Goal: Transaction & Acquisition: Purchase product/service

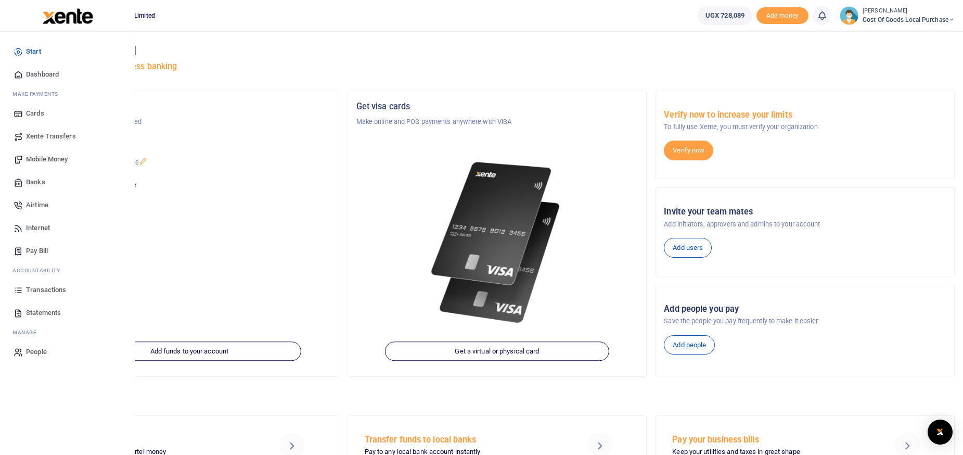
click at [26, 162] on link "Mobile Money" at bounding box center [67, 159] width 118 height 23
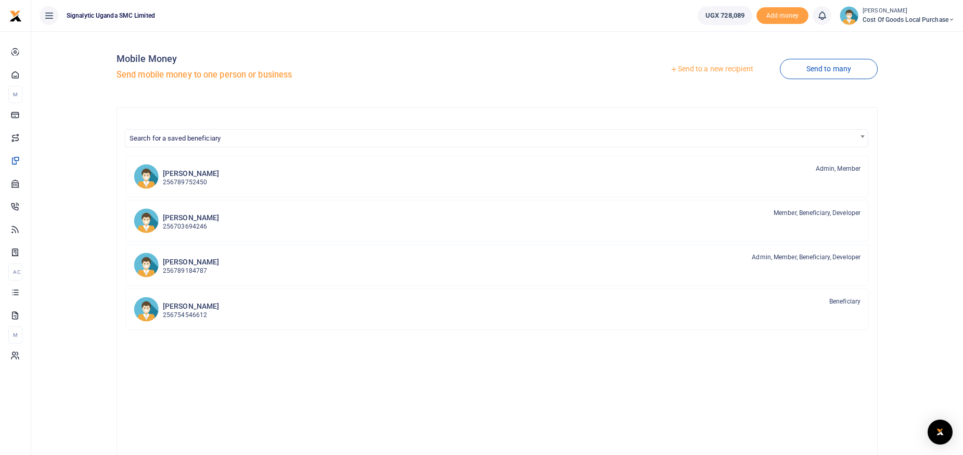
click at [714, 71] on link "Send to a new recipient" at bounding box center [712, 69] width 136 height 19
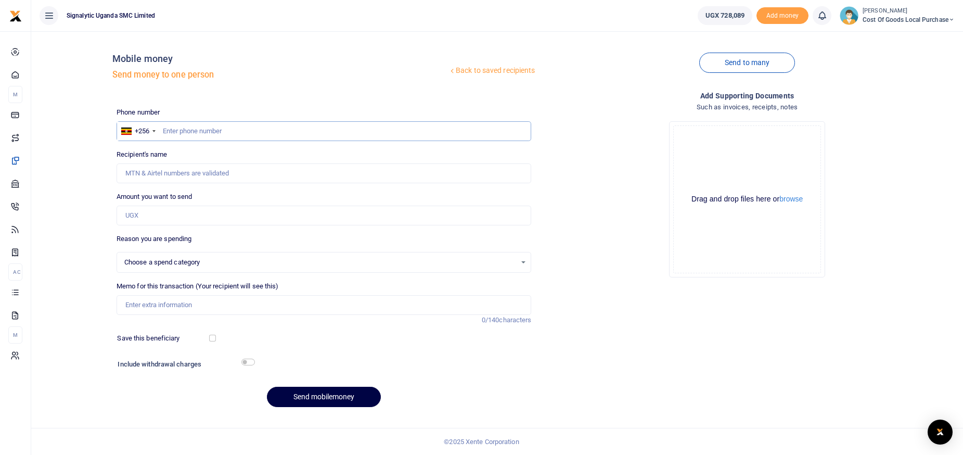
click at [193, 131] on input "text" at bounding box center [324, 131] width 415 height 20
select select
type input "0702898612"
click at [147, 221] on input "Amount you want to send" at bounding box center [324, 216] width 415 height 20
type input "90"
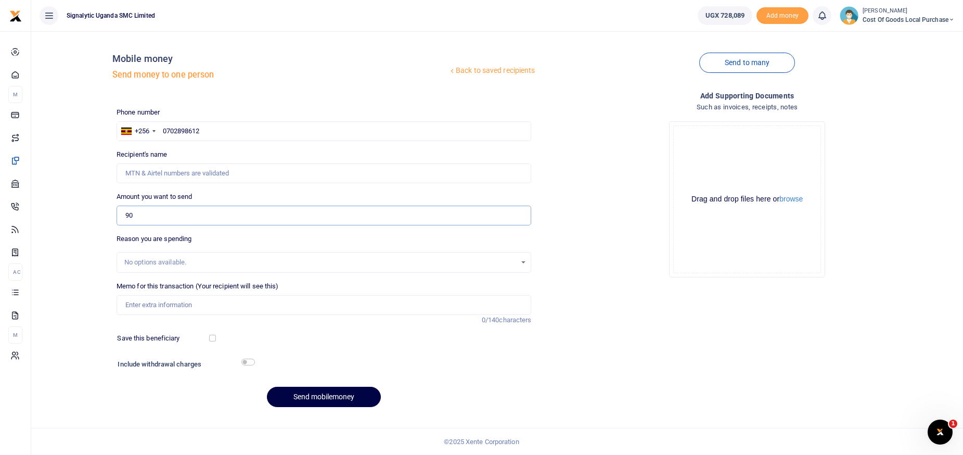
type input "Yashin Kibalama"
type input "90,000"
click at [146, 305] on input "Memo for this transaction (Your recipient will see this)" at bounding box center [324, 305] width 415 height 20
click at [278, 305] on input "REQSN00068 BEING TRANSPORT CHARGES FOR 11 BOXES" at bounding box center [324, 305] width 415 height 20
click at [274, 305] on input "REQSN00068 BEING TRANSPORT CHARGES FOR 11 BOXES" at bounding box center [324, 305] width 415 height 20
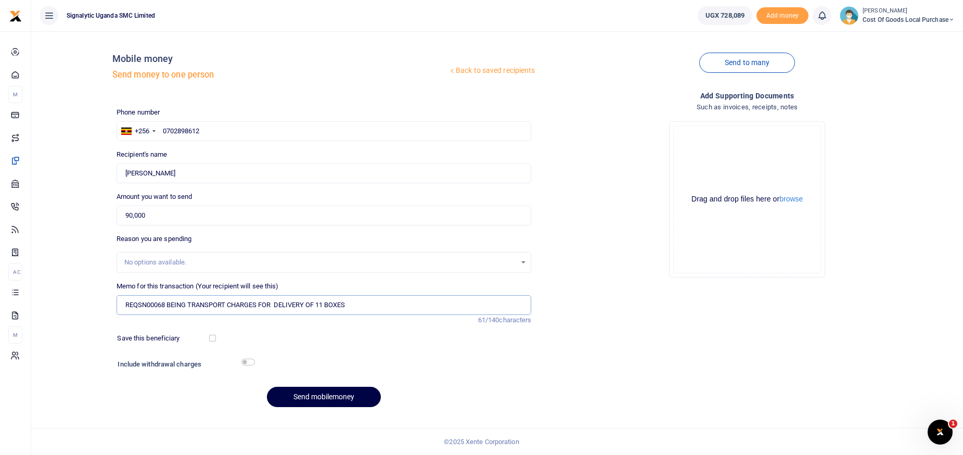
click at [357, 305] on input "REQSN00068 BEING TRANSPORT CHARGES FOR DELIVERY OF 11 BOXES" at bounding box center [324, 305] width 415 height 20
type input "REQSN00068 BEING TRANSPORT CHARGES FOR DELIVERY OF 5 UNITS OF THE S PLUS PLATFO…"
click at [250, 362] on input "checkbox" at bounding box center [248, 362] width 14 height 7
checkbox input "true"
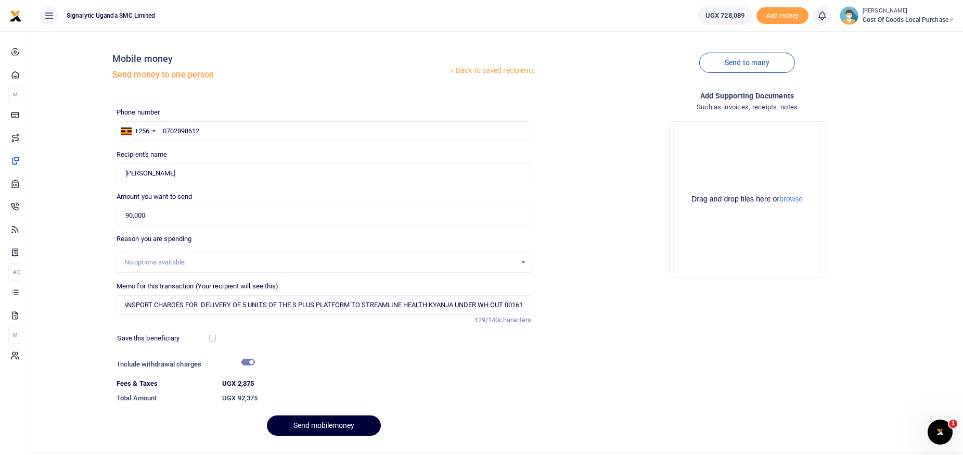
click at [327, 423] on button "Send mobilemoney" at bounding box center [324, 425] width 114 height 20
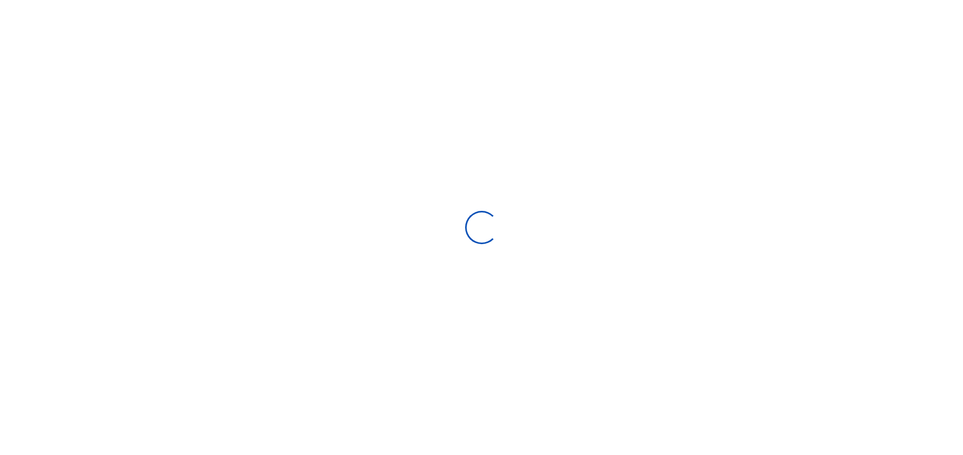
select select "Loading bundles"
select select
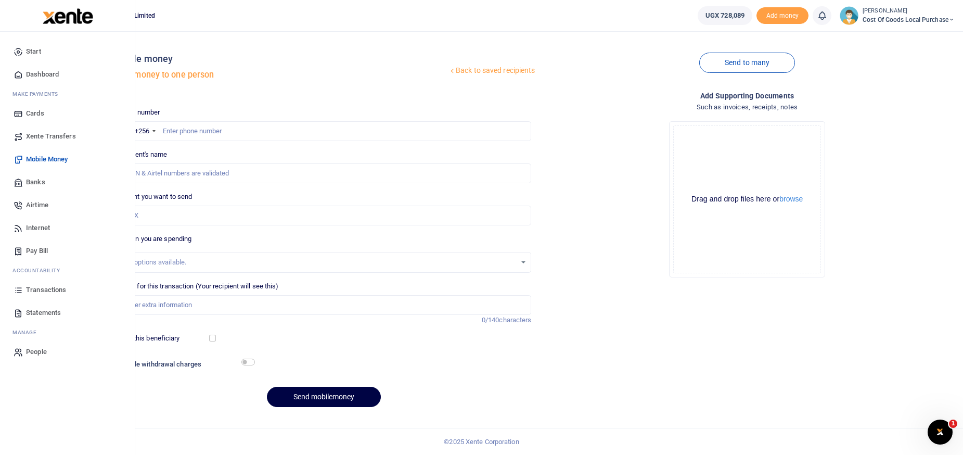
click at [41, 295] on span "Transactions" at bounding box center [46, 290] width 40 height 10
click at [38, 292] on span "Transactions" at bounding box center [46, 290] width 40 height 10
click at [48, 288] on span "Transactions" at bounding box center [46, 290] width 40 height 10
